Goal: Navigation & Orientation: Find specific page/section

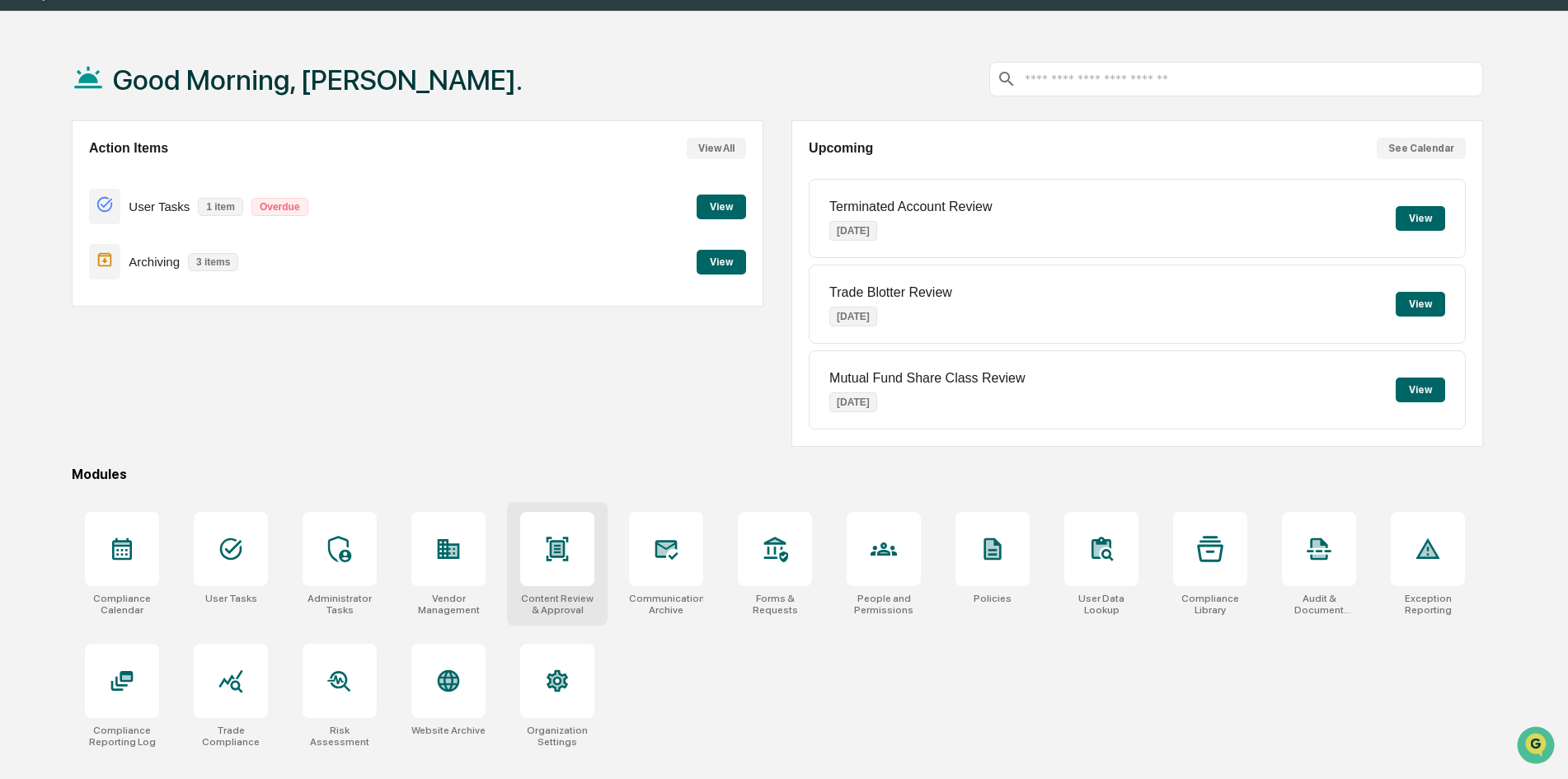
scroll to position [79, 0]
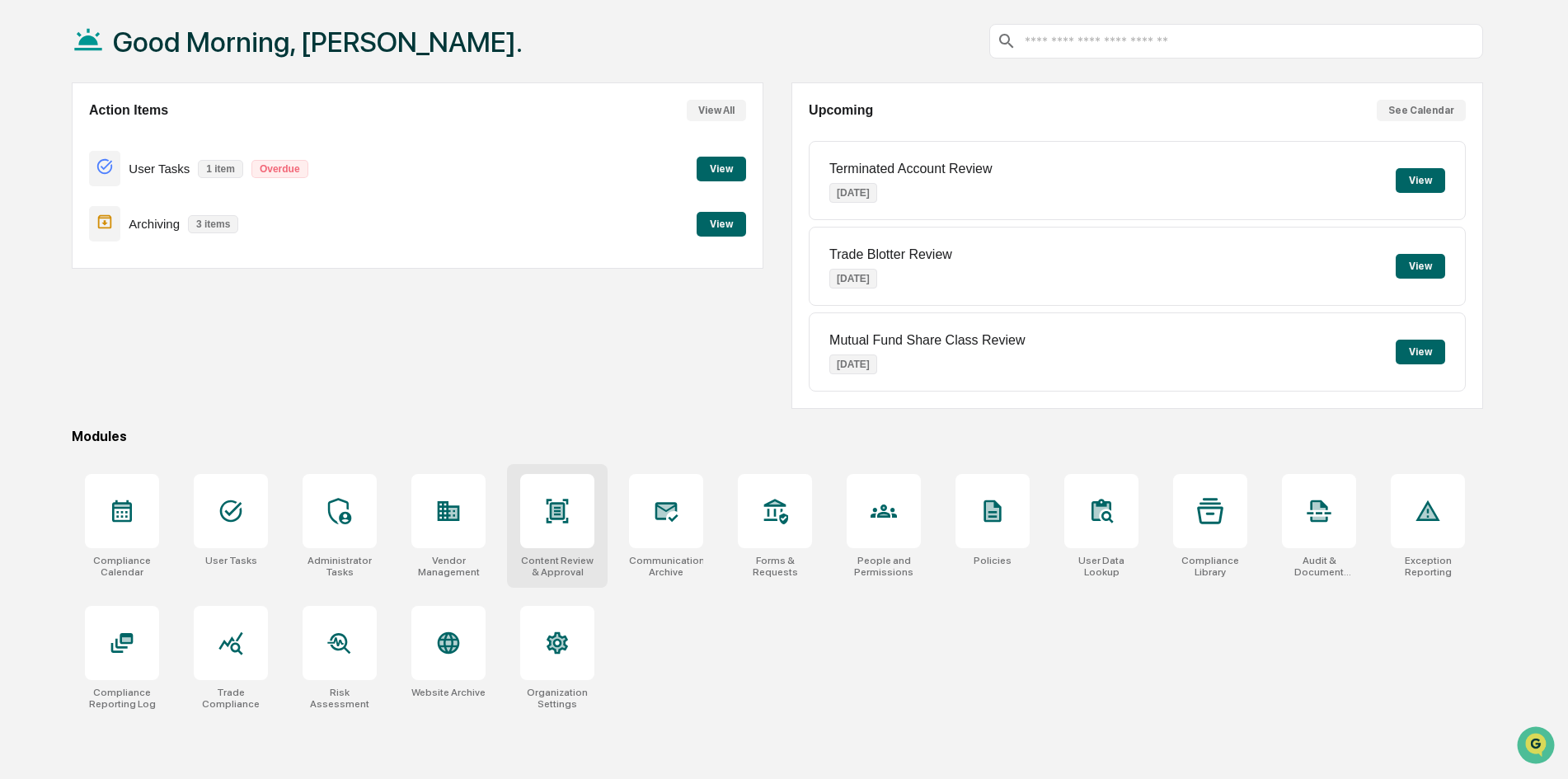
click at [551, 490] on div at bounding box center [558, 511] width 74 height 74
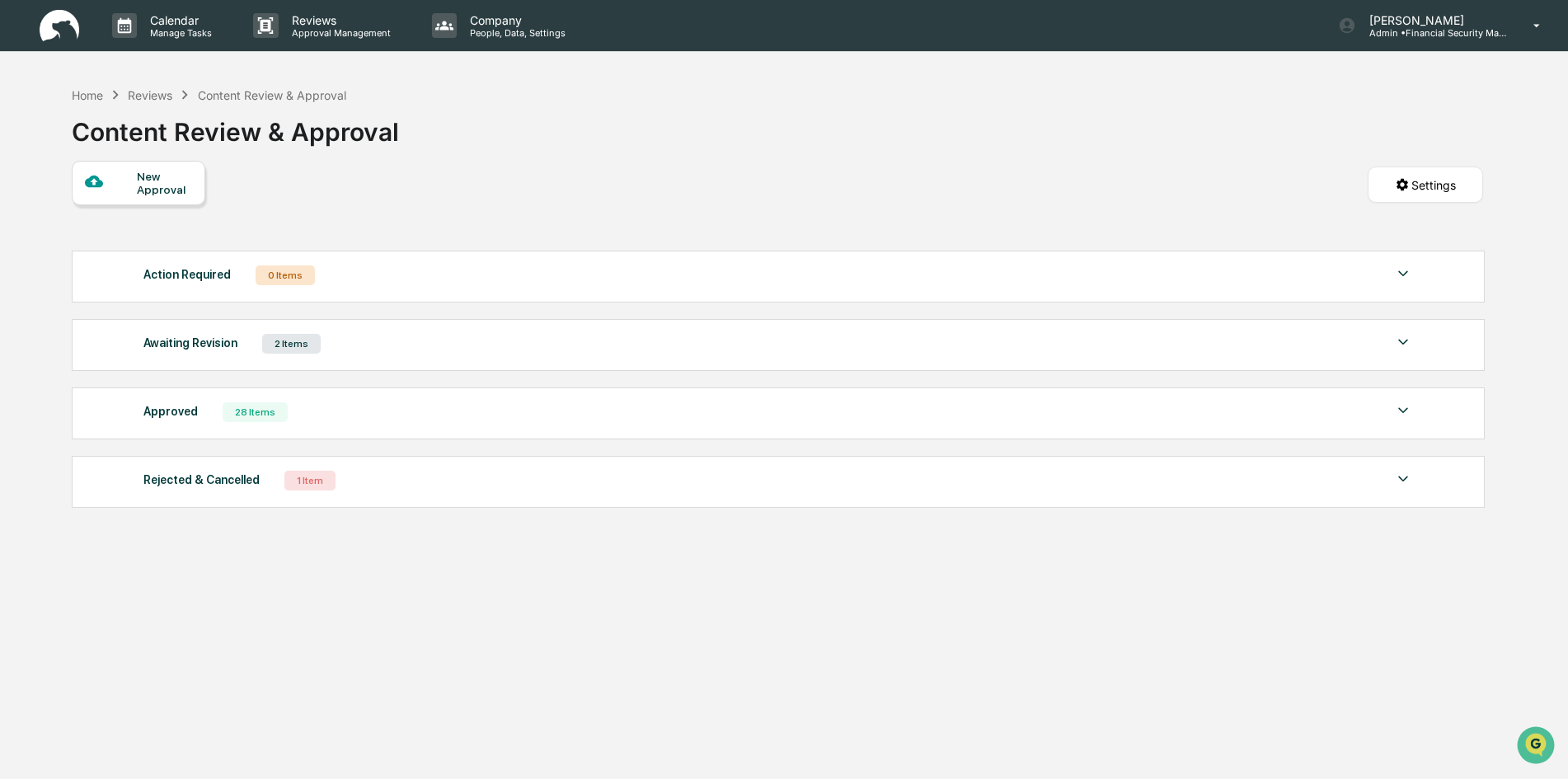
click at [1399, 407] on img at bounding box center [1403, 410] width 20 height 20
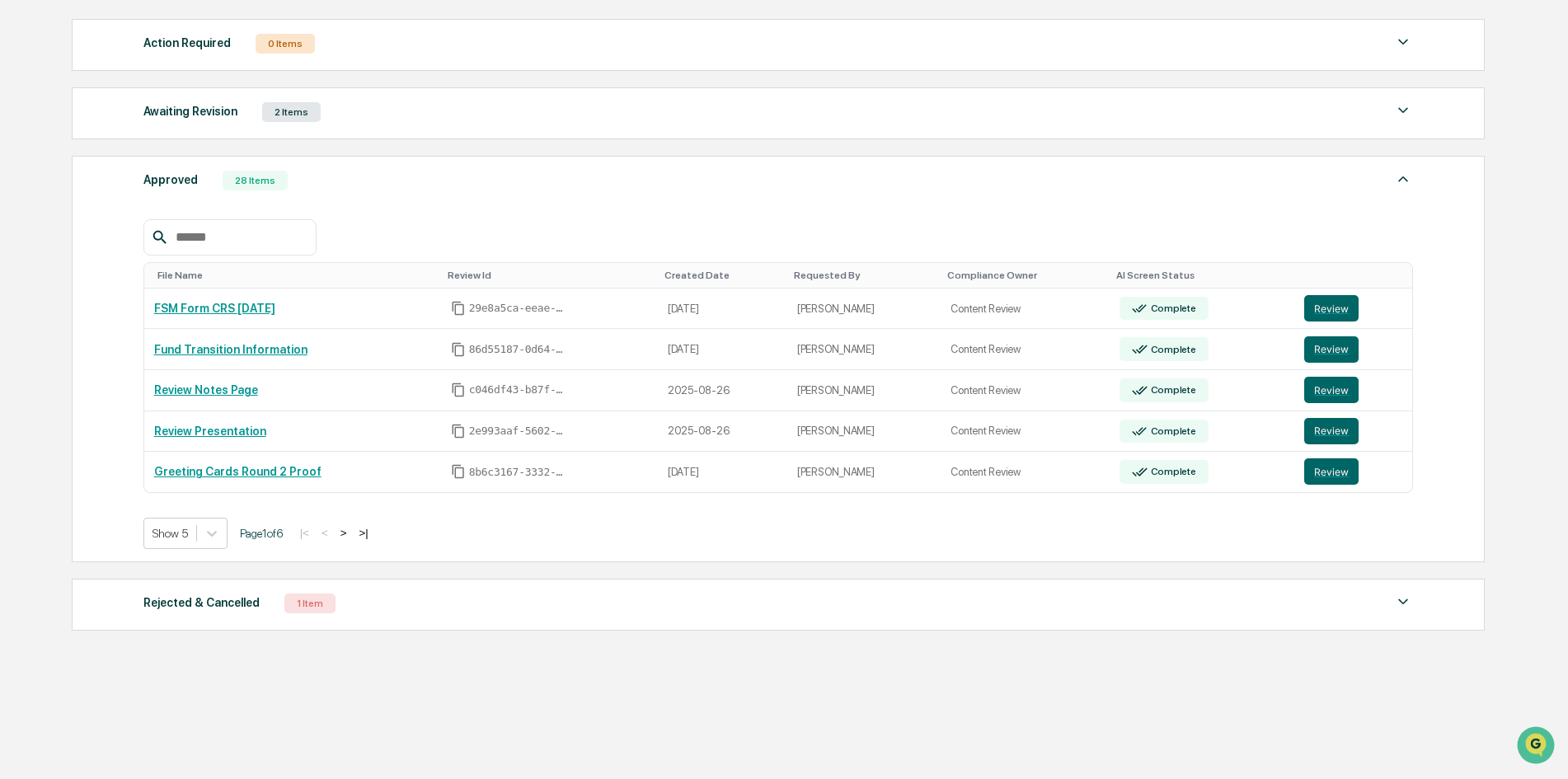
scroll to position [233, 0]
click at [205, 532] on icon at bounding box center [211, 532] width 16 height 16
click at [175, 647] on div "Show 50" at bounding box center [187, 650] width 85 height 27
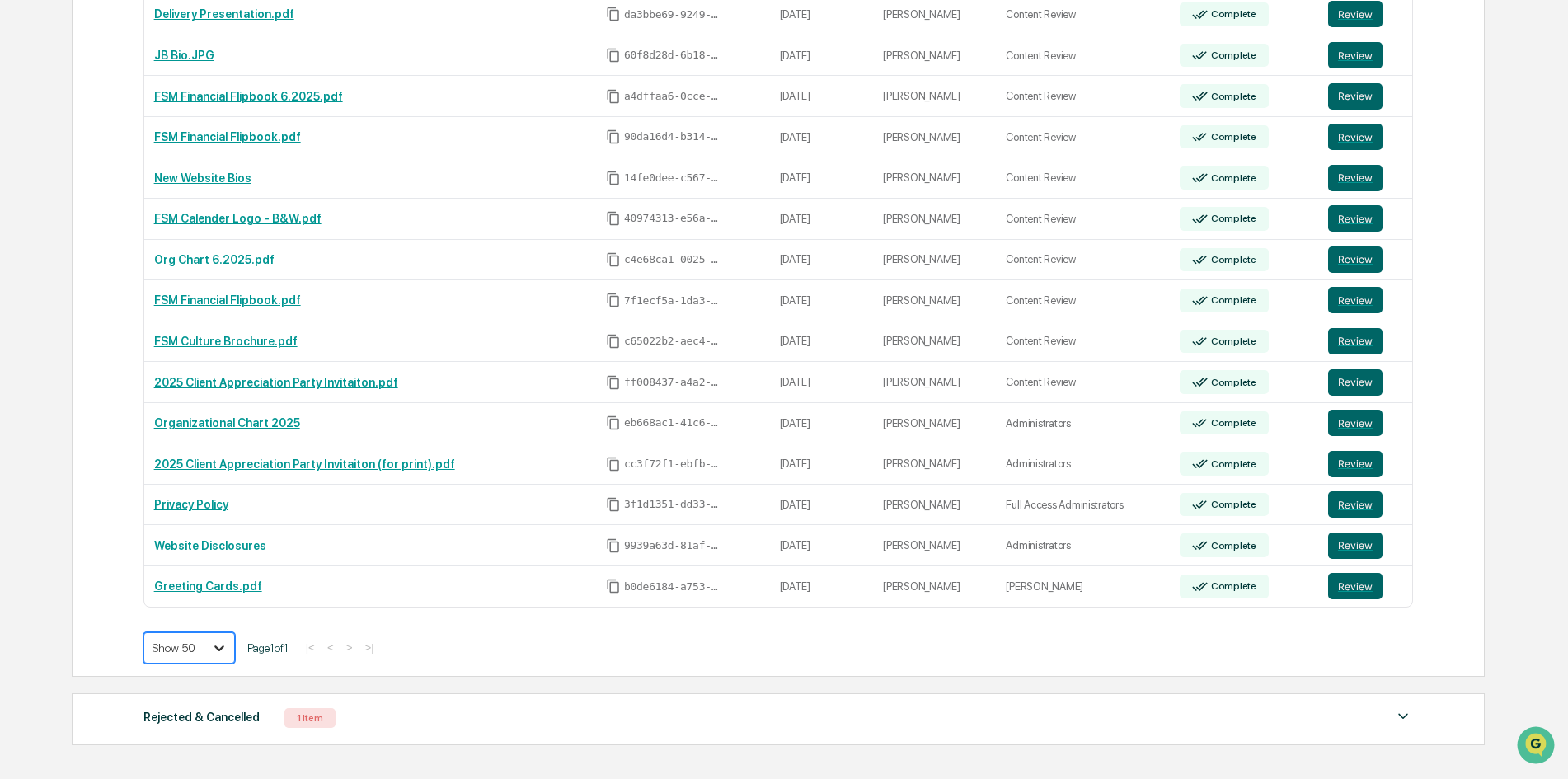
scroll to position [1093, 0]
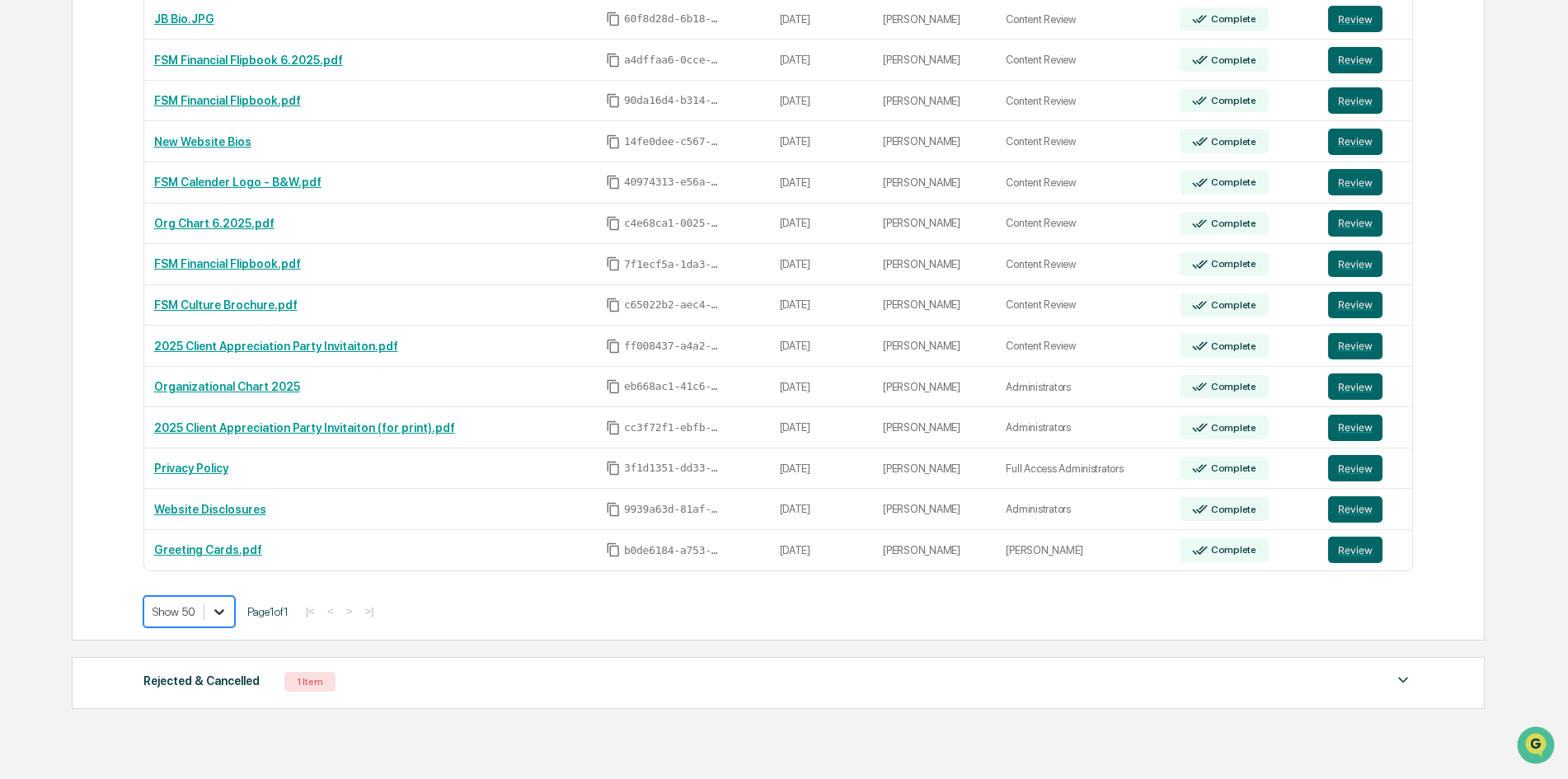
drag, startPoint x: 191, startPoint y: 761, endPoint x: 192, endPoint y: 752, distance: 9.1
click at [191, 760] on div "Show 100" at bounding box center [189, 756] width 92 height 27
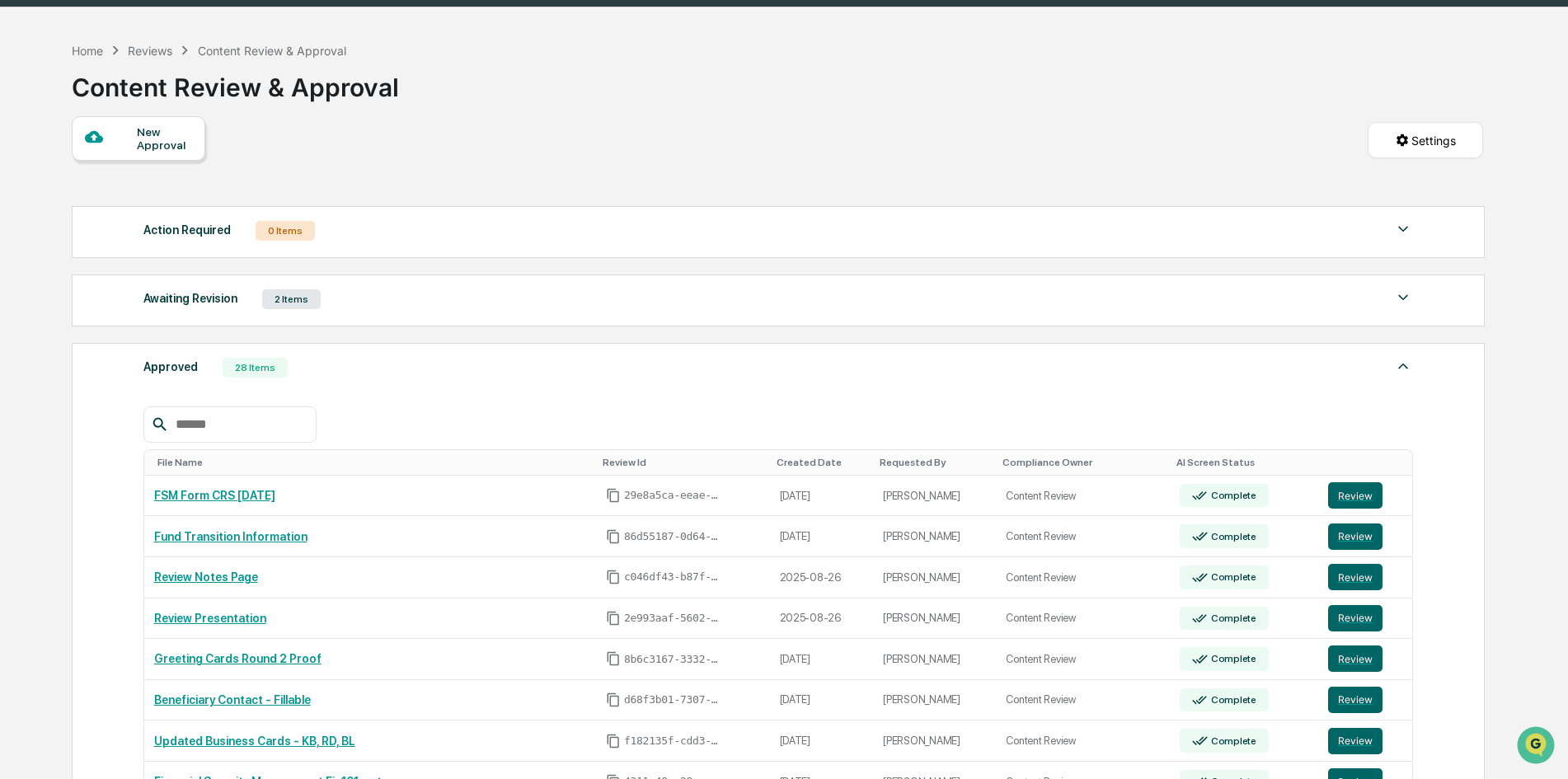
scroll to position [0, 0]
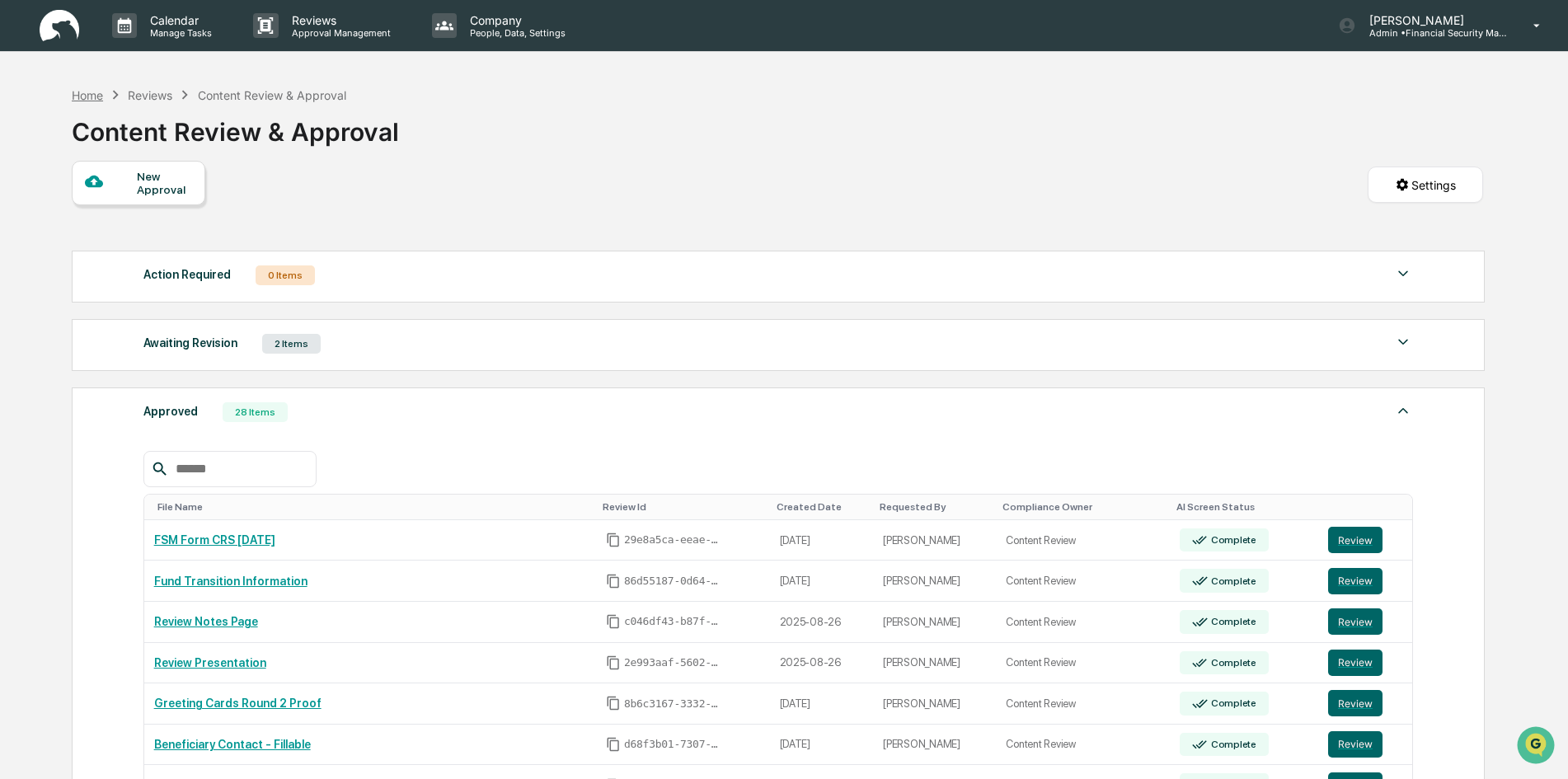
click at [80, 88] on div "Home" at bounding box center [87, 95] width 31 height 14
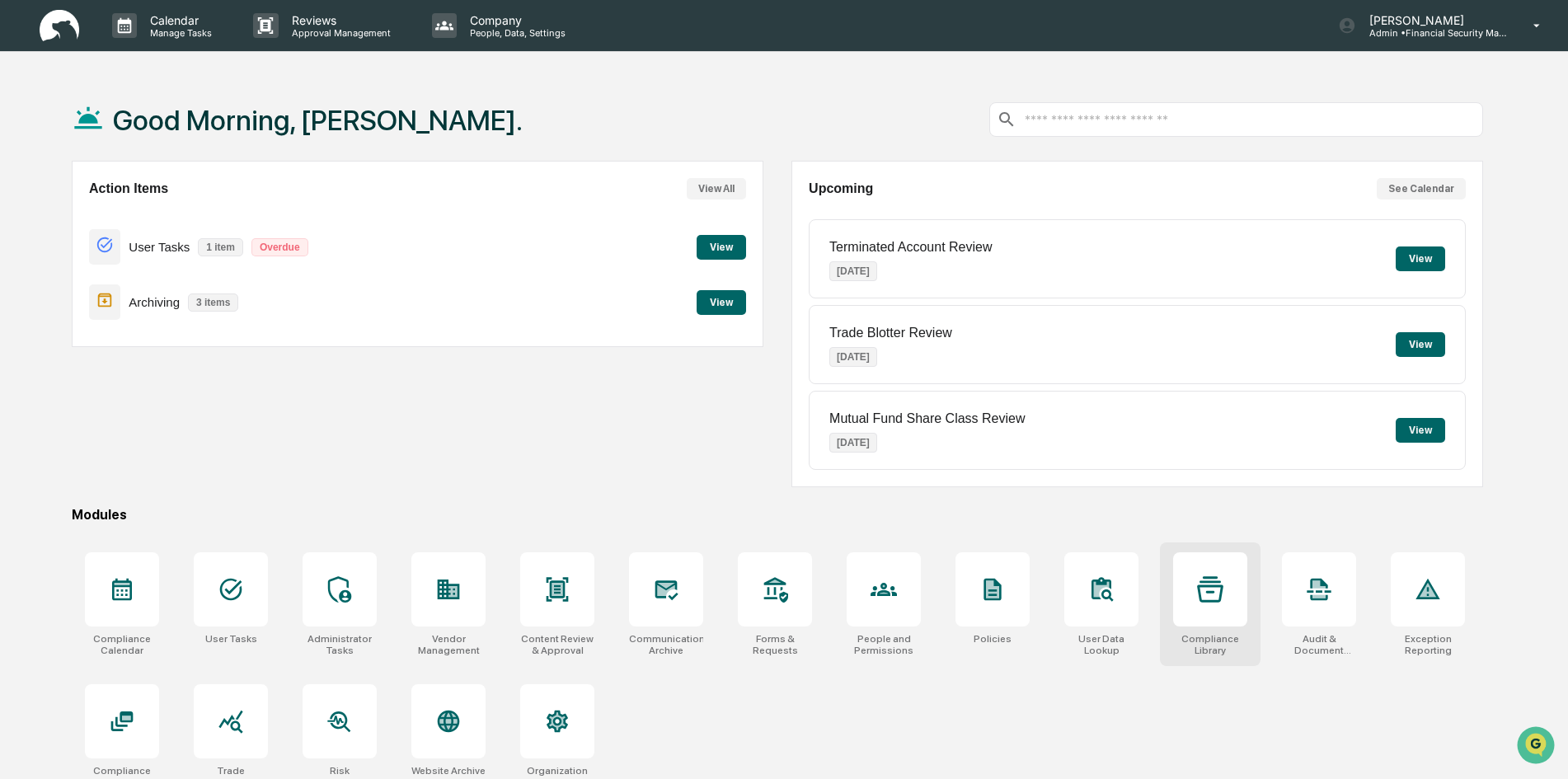
click at [1212, 607] on div at bounding box center [1210, 589] width 74 height 74
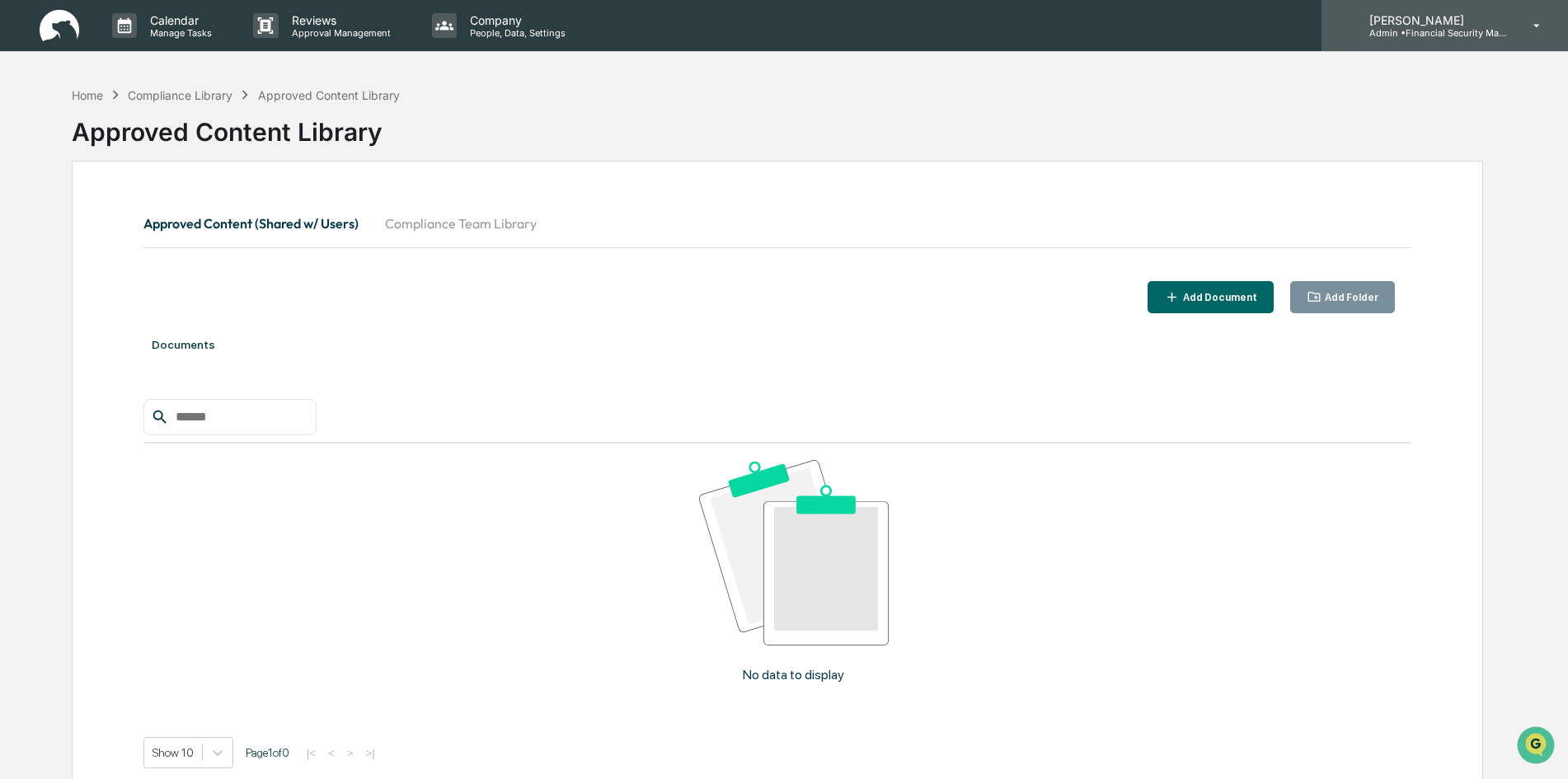
click at [1442, 30] on p "Admin • Financial Security Management" at bounding box center [1434, 33] width 153 height 11
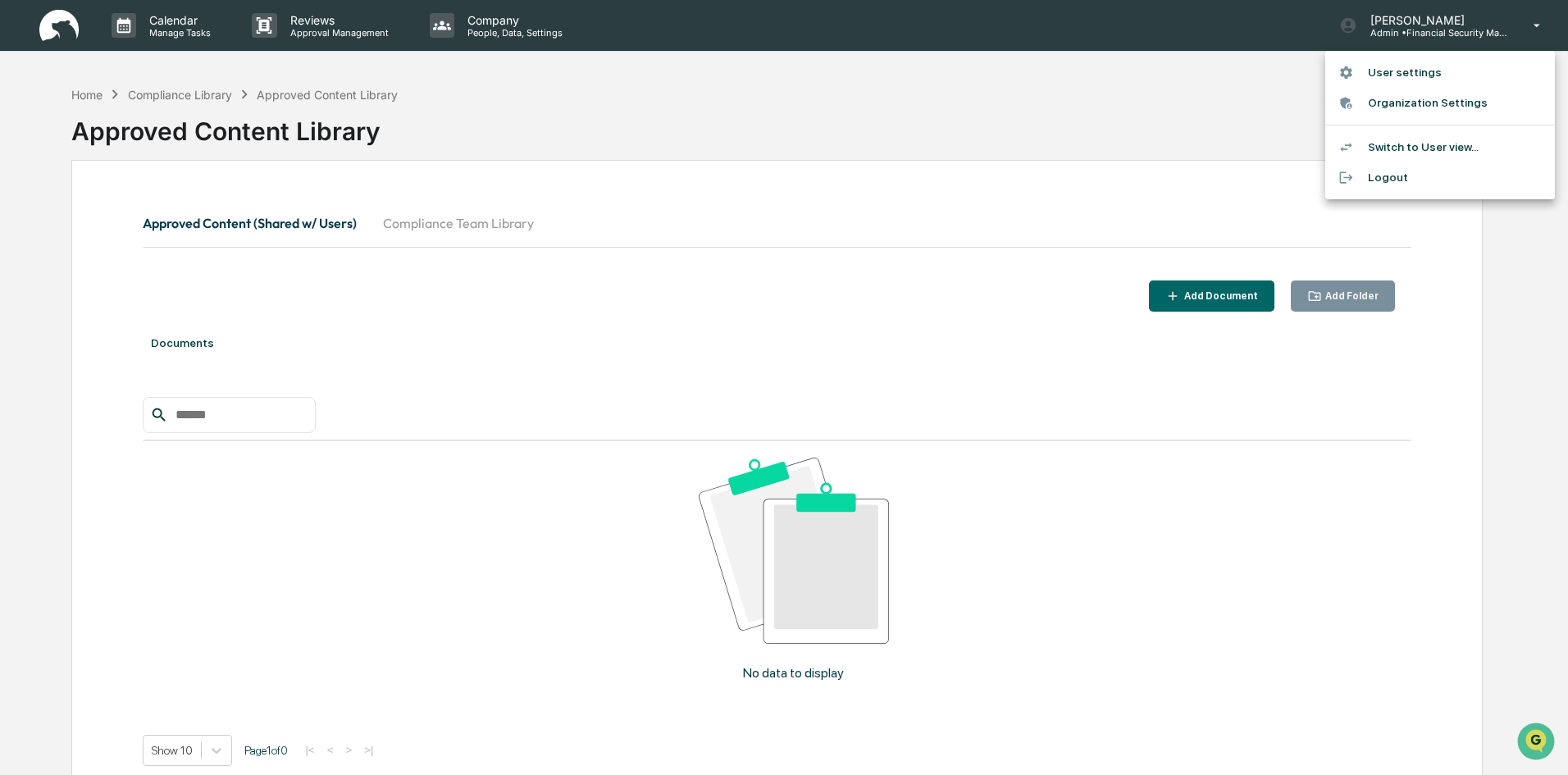
click at [1411, 149] on li "Switch to User view..." at bounding box center [1440, 147] width 230 height 30
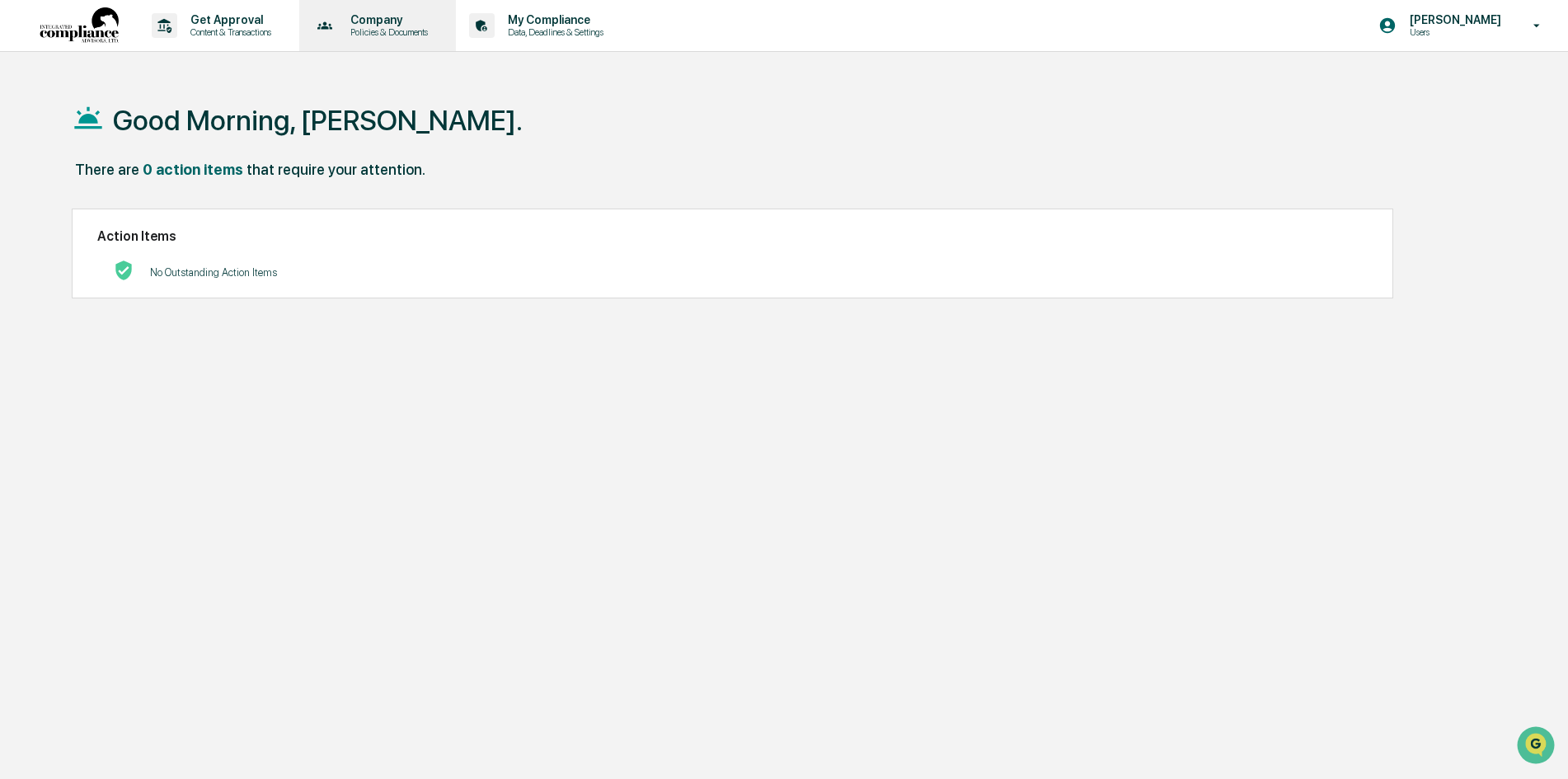
click at [375, 30] on p "Policies & Documents" at bounding box center [386, 32] width 99 height 11
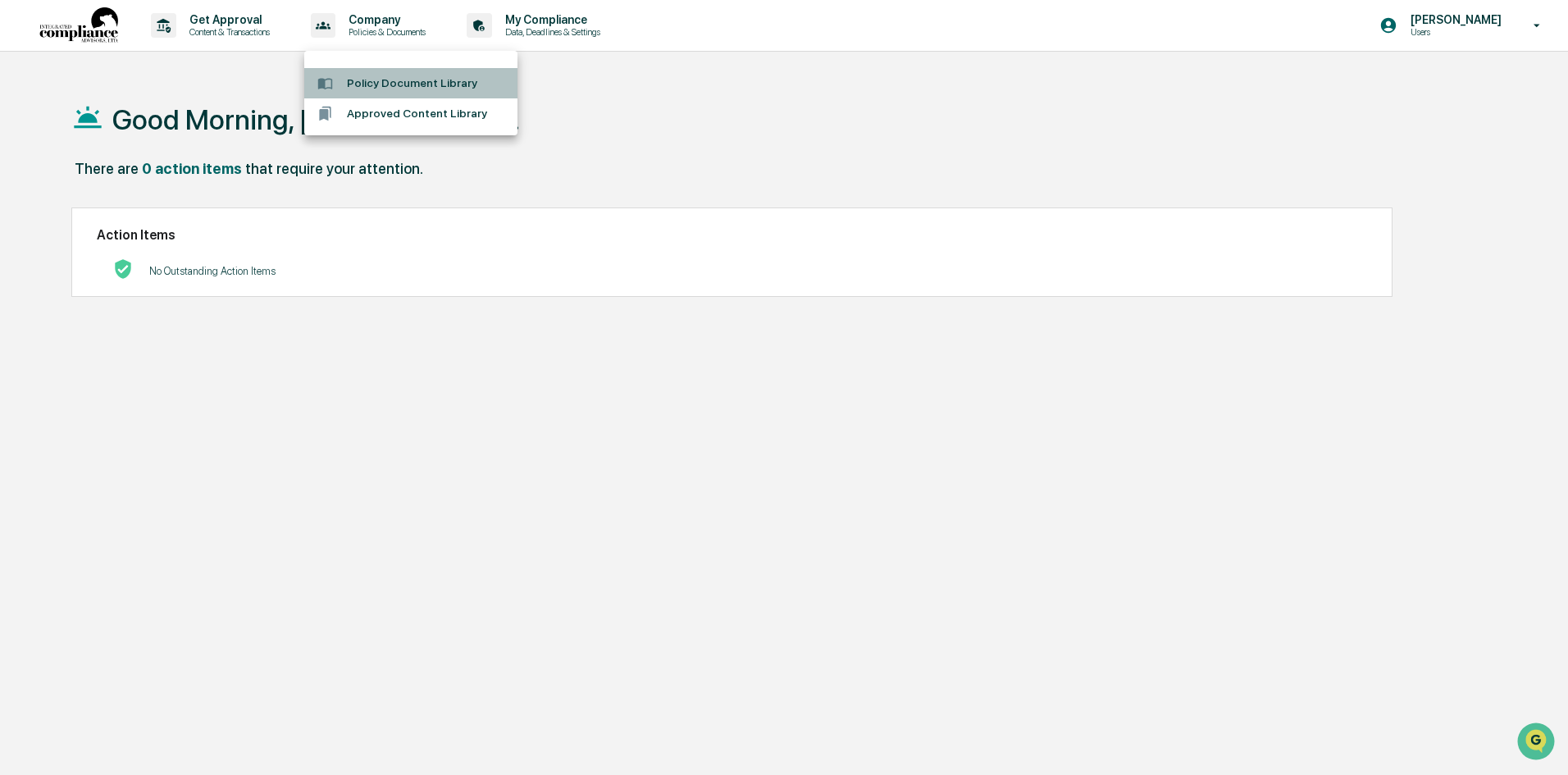
click at [371, 75] on li "Policy Document Library" at bounding box center [411, 83] width 213 height 30
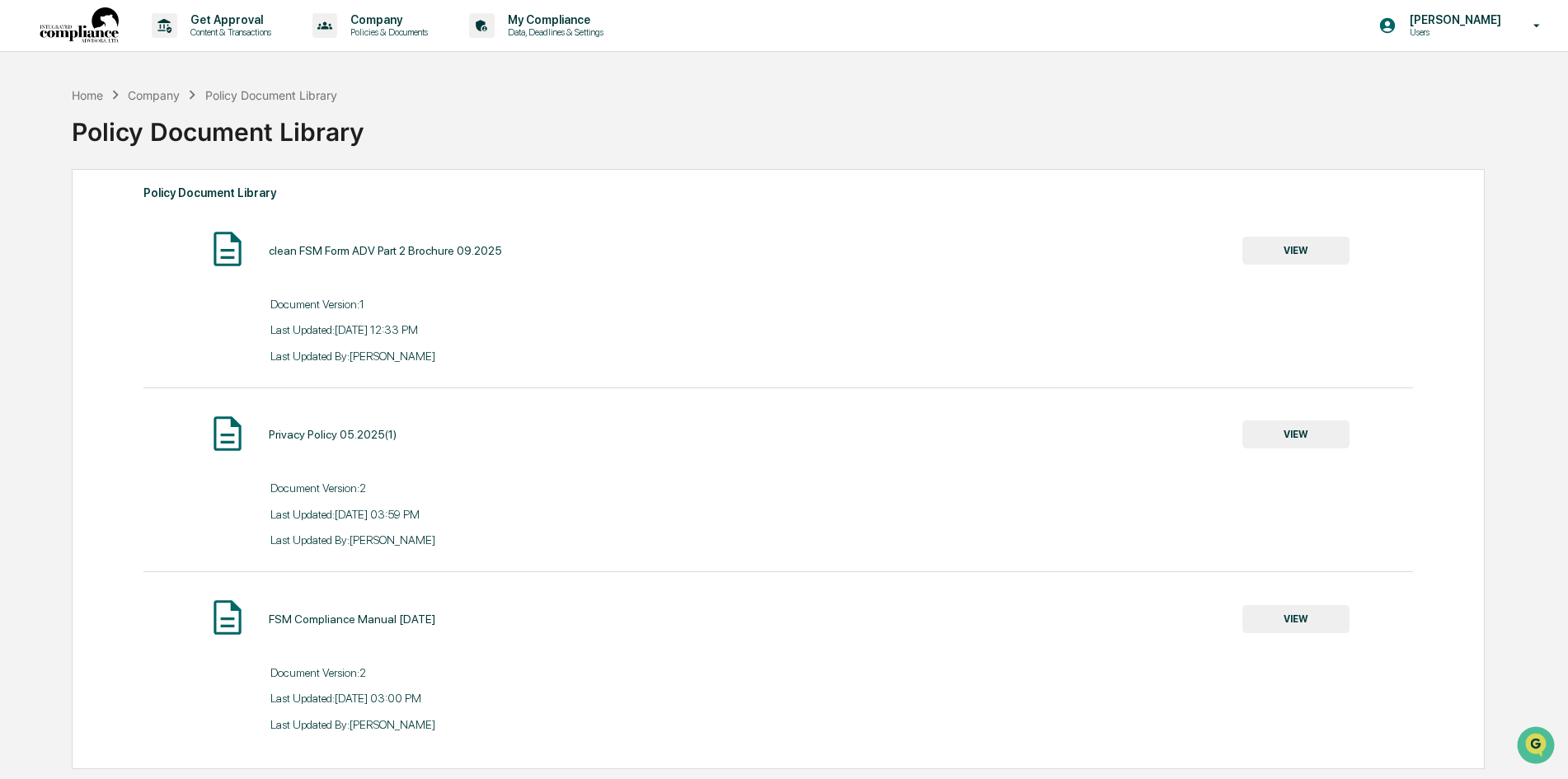
click at [159, 88] on div "Company" at bounding box center [153, 95] width 52 height 14
click at [158, 88] on div "Company" at bounding box center [153, 95] width 52 height 14
click at [266, 88] on div "Policy Document Library" at bounding box center [271, 95] width 132 height 14
click at [80, 88] on div "Home" at bounding box center [87, 95] width 31 height 14
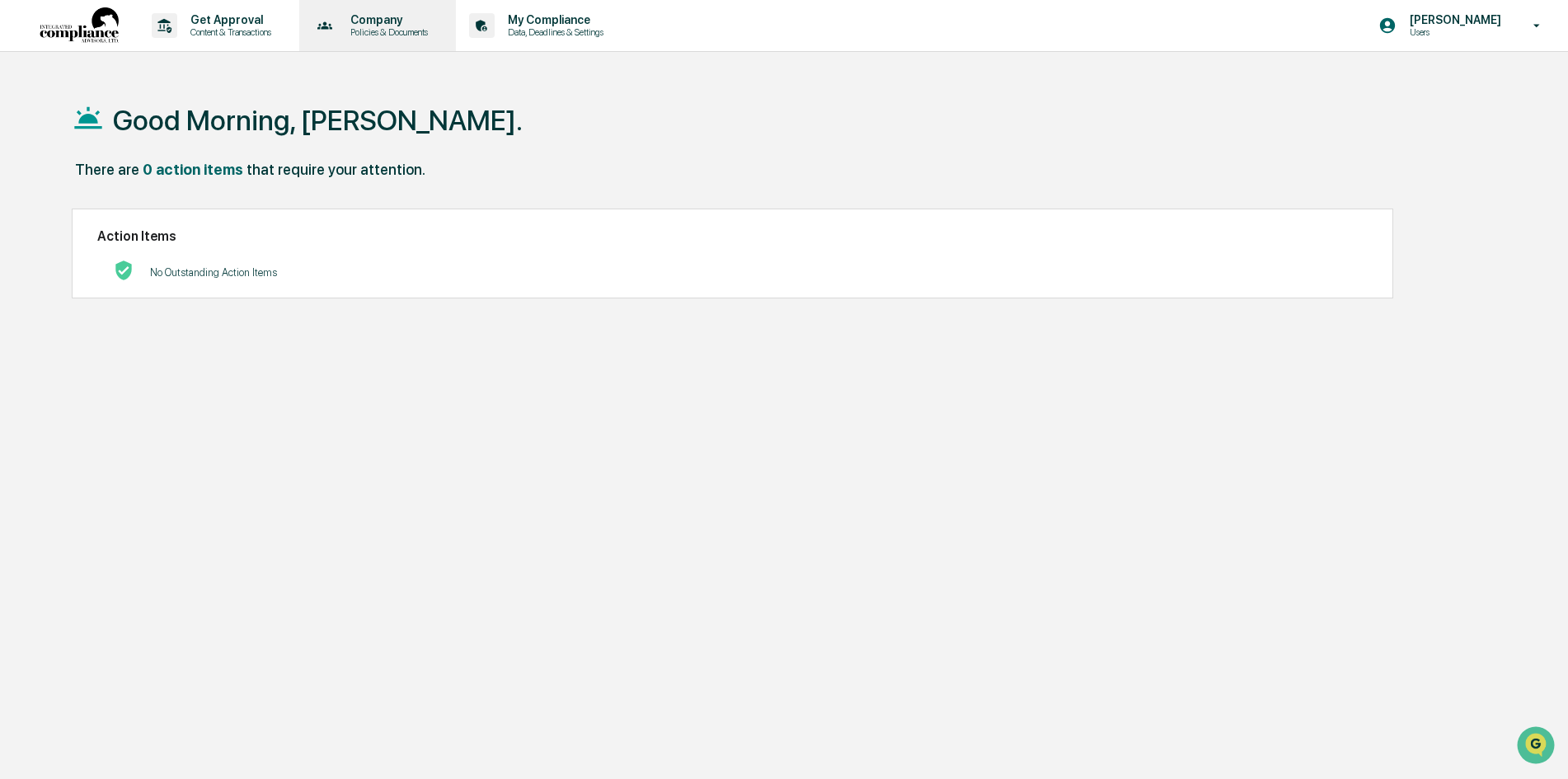
click at [383, 26] on p "Company" at bounding box center [386, 20] width 99 height 13
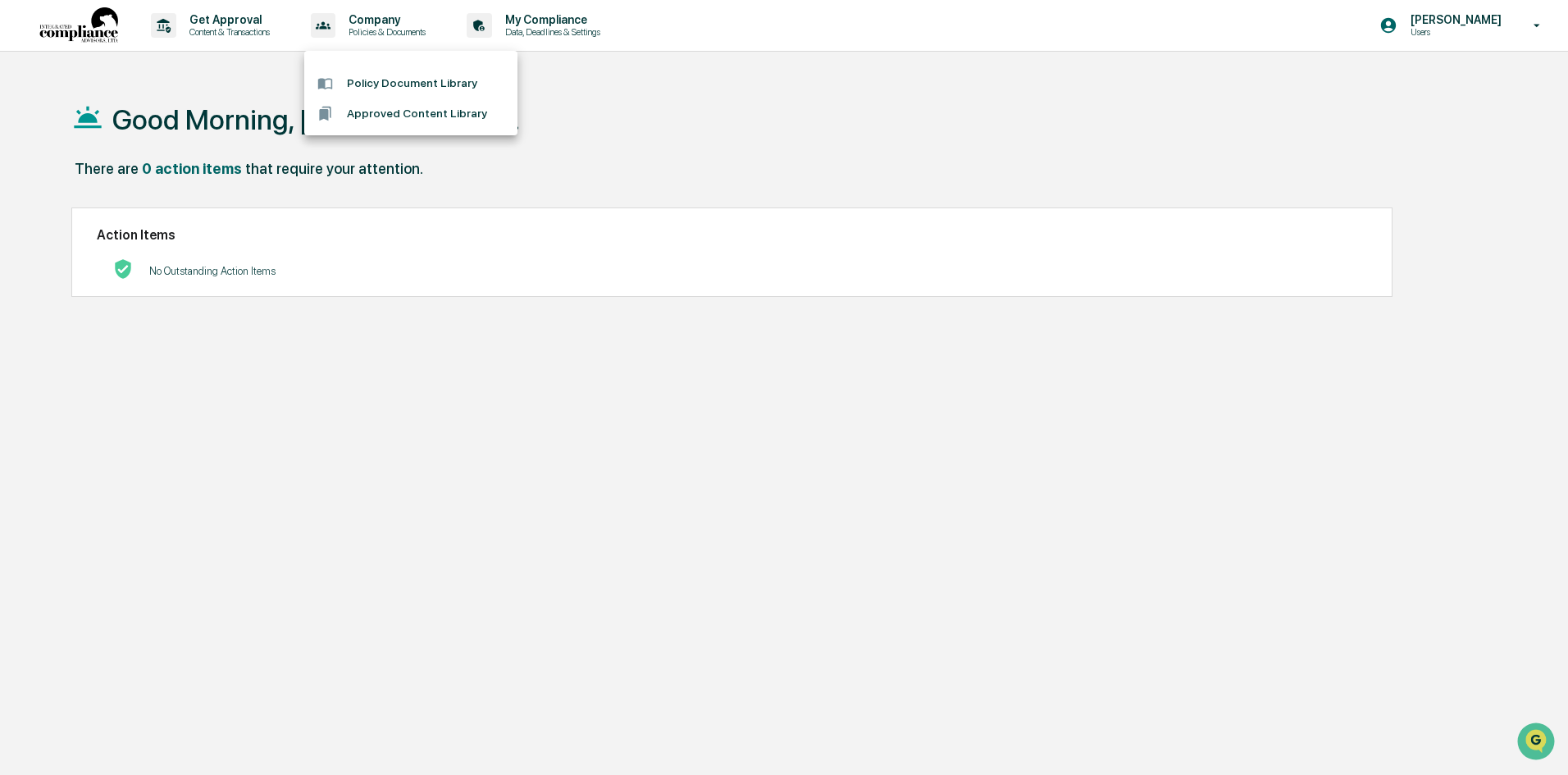
click at [405, 115] on li "Approved Content Library" at bounding box center [411, 114] width 213 height 30
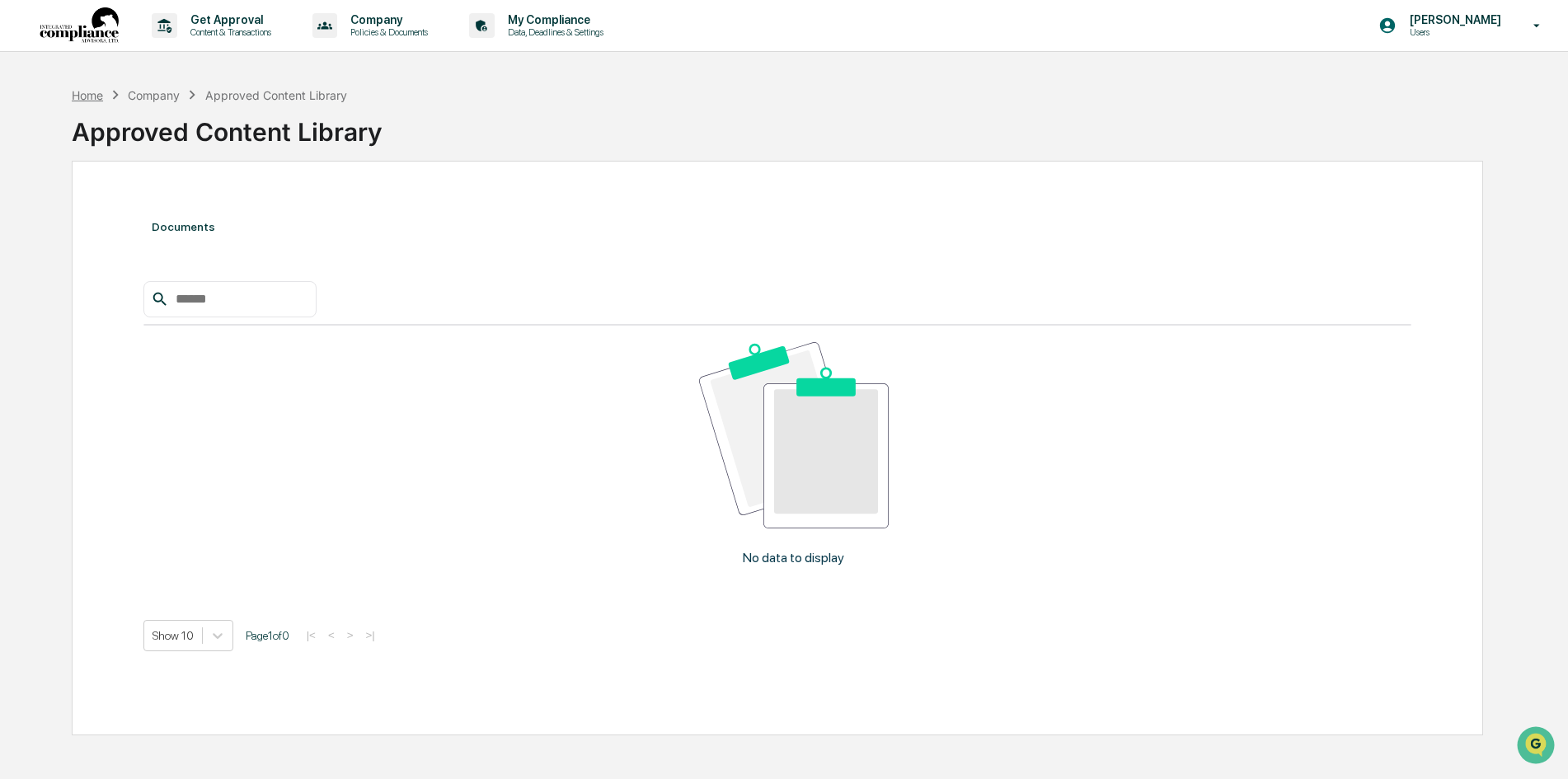
click at [88, 88] on div "Home" at bounding box center [87, 95] width 31 height 14
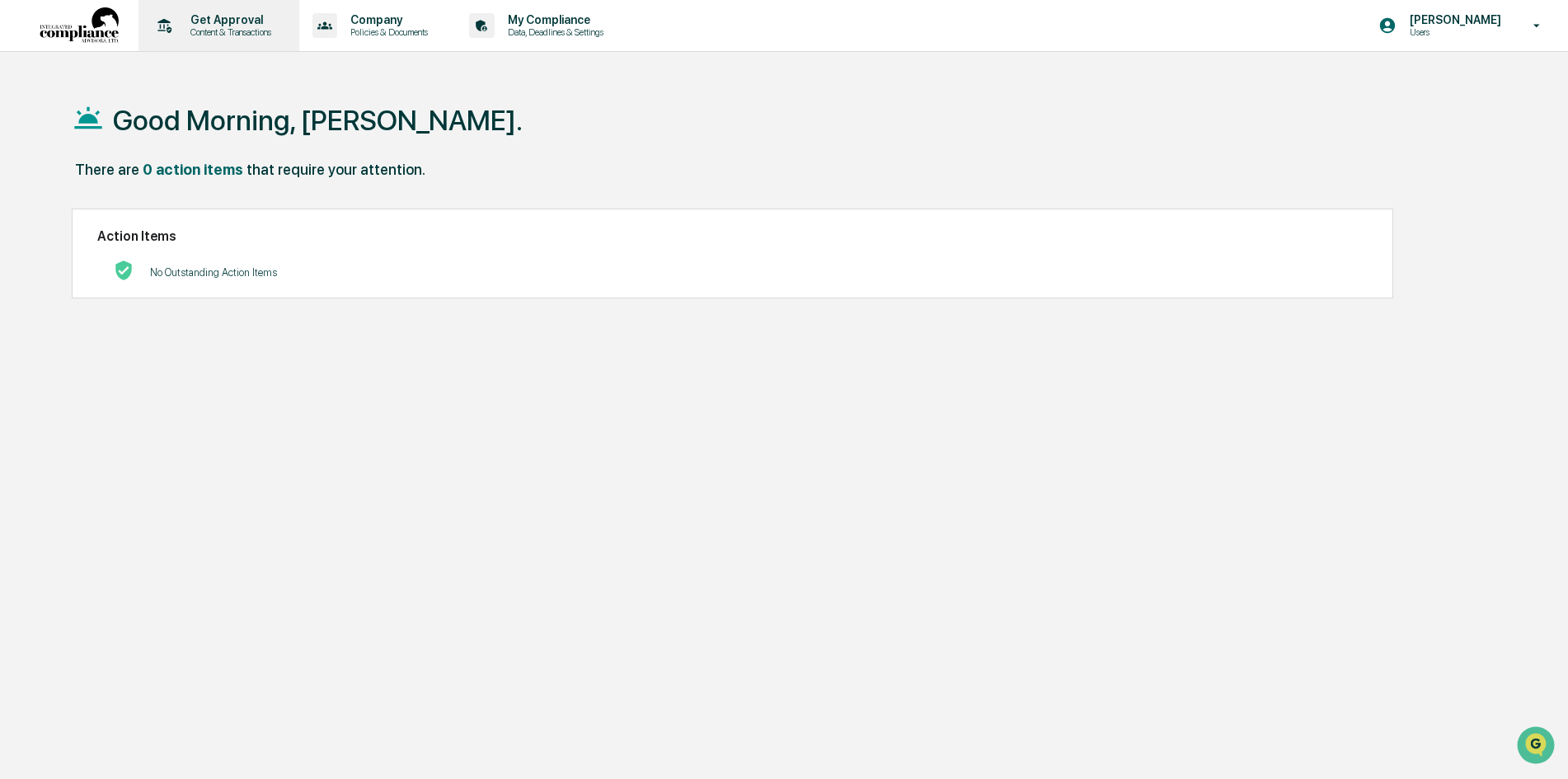
click at [224, 29] on p "Content & Transactions" at bounding box center [228, 32] width 102 height 11
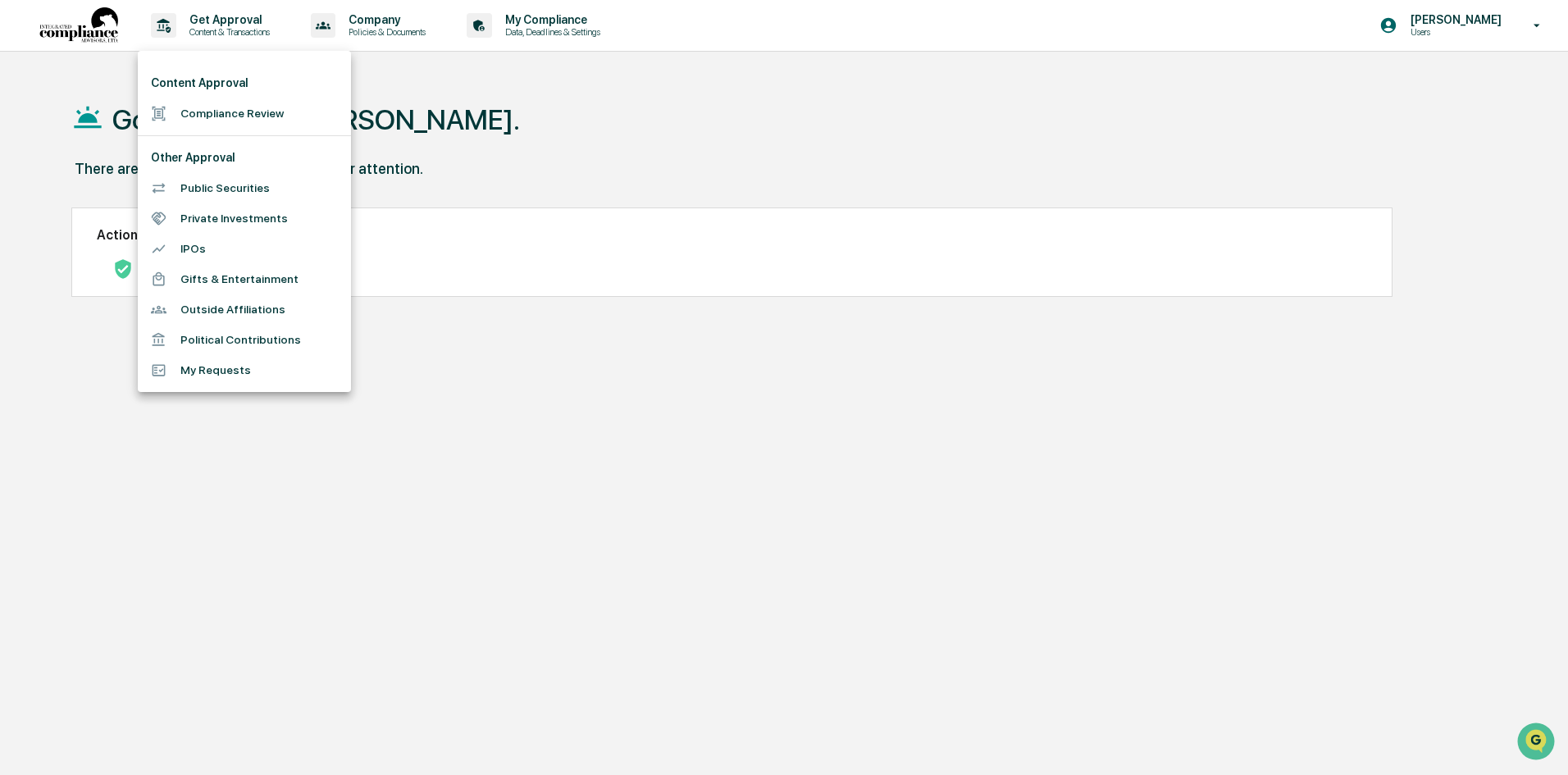
drag, startPoint x: 550, startPoint y: 105, endPoint x: 558, endPoint y: 84, distance: 22.5
click at [555, 105] on div at bounding box center [784, 387] width 1568 height 775
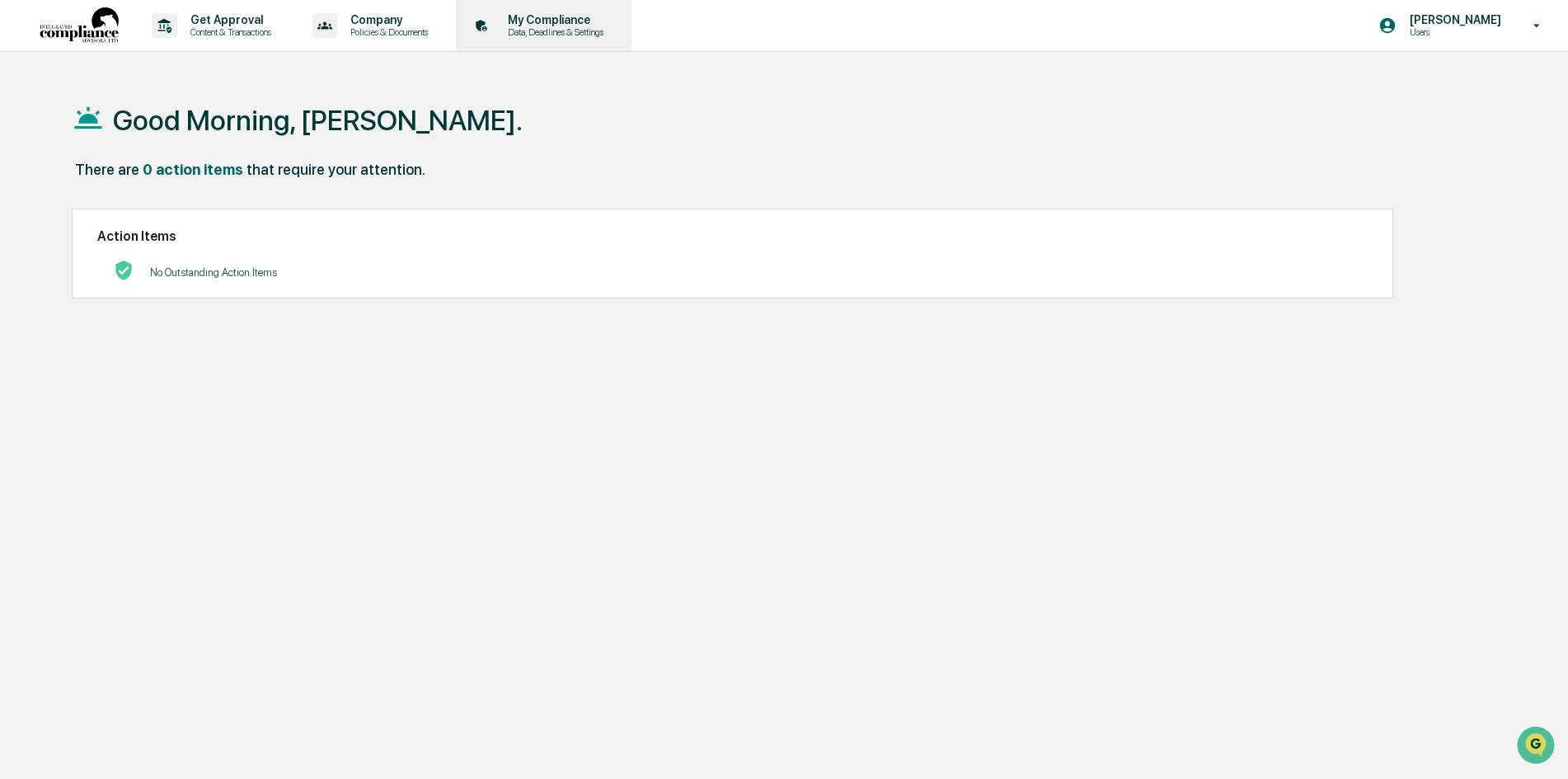
click at [559, 29] on p "Data, Deadlines & Settings" at bounding box center [554, 32] width 117 height 11
